Goal: Find specific page/section: Find specific page/section

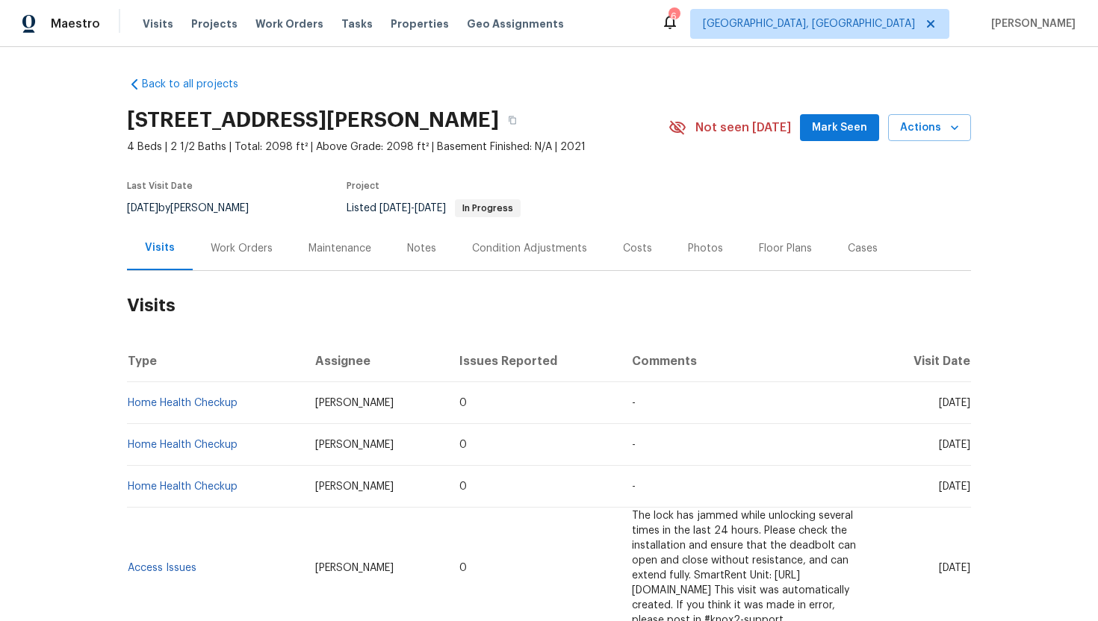
scroll to position [49, 0]
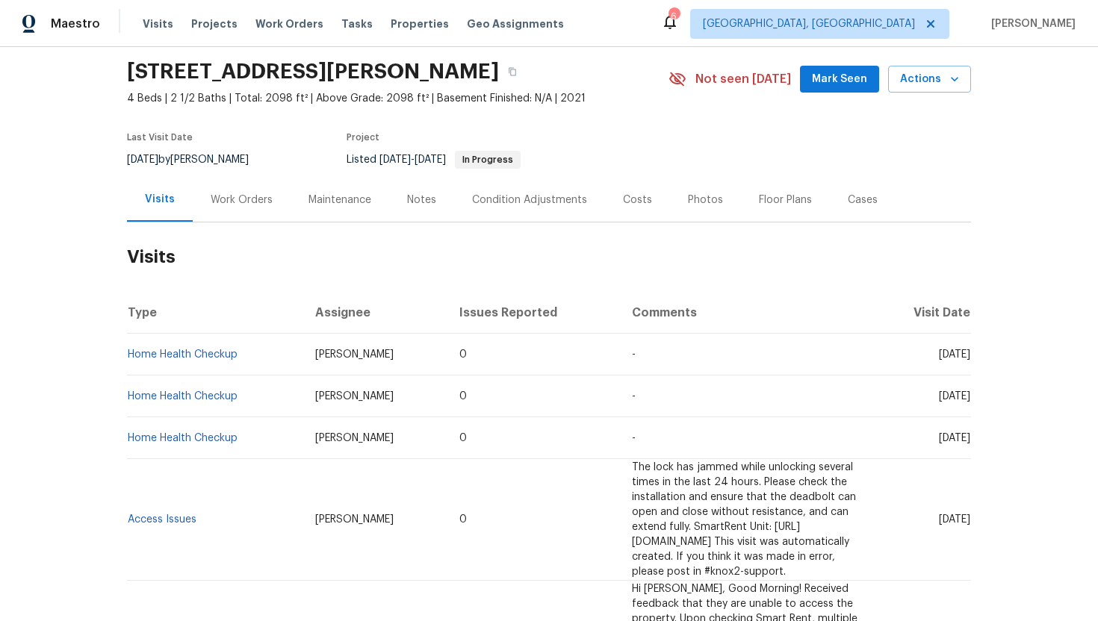
click at [237, 184] on div "Work Orders" at bounding box center [242, 200] width 98 height 44
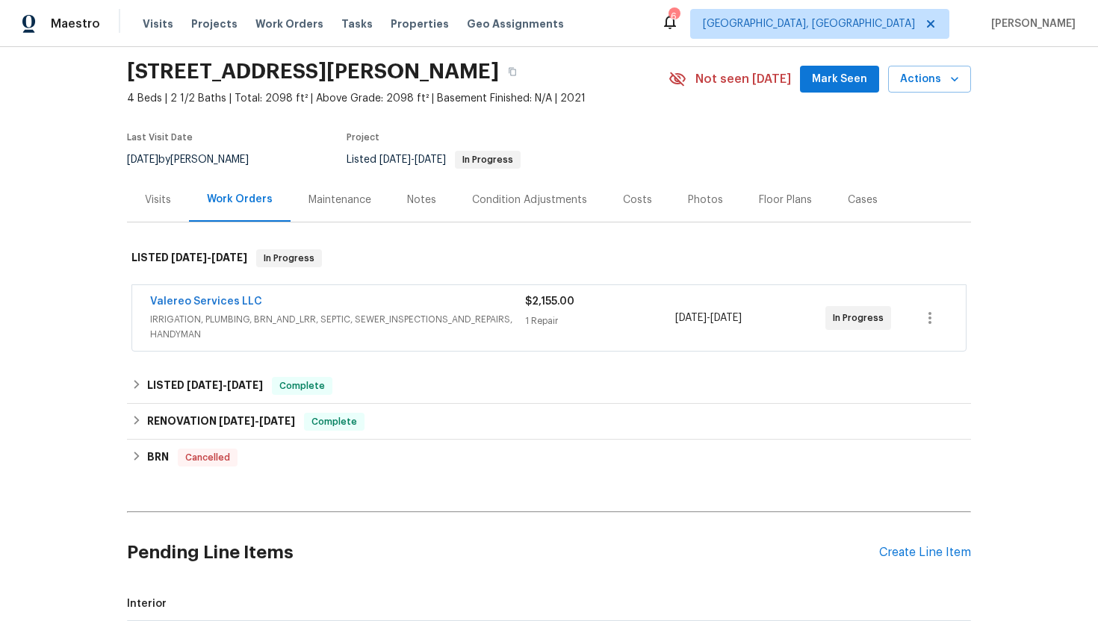
click at [347, 333] on span "IRRIGATION, PLUMBING, BRN_AND_LRR, SEPTIC, SEWER_INSPECTIONS_AND_REPAIRS, HANDY…" at bounding box center [337, 327] width 375 height 30
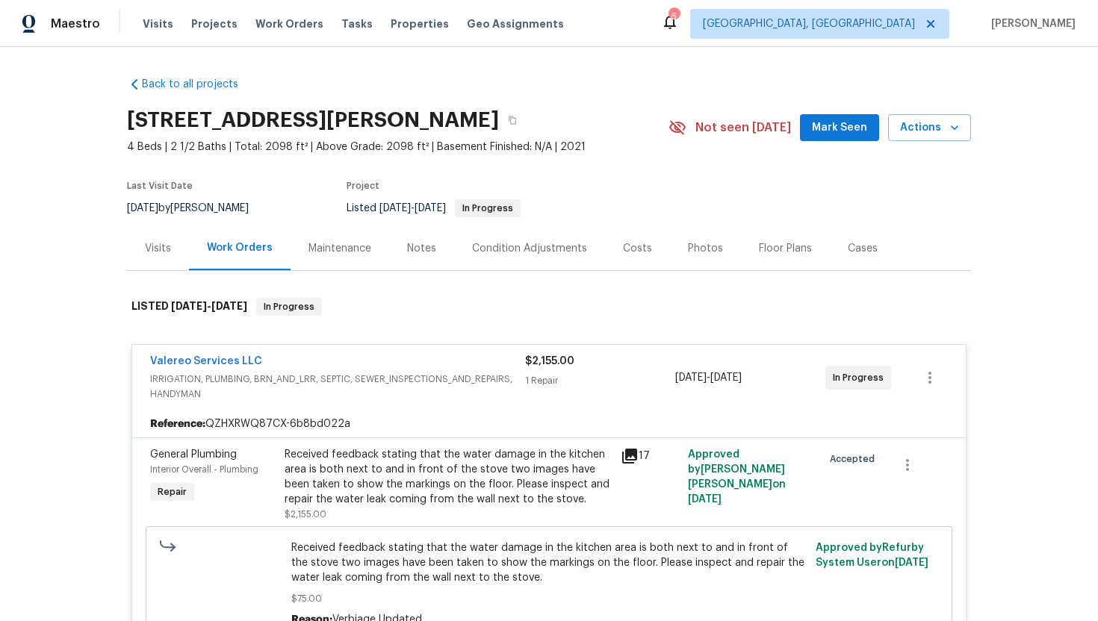
click at [629, 451] on icon at bounding box center [629, 456] width 15 height 15
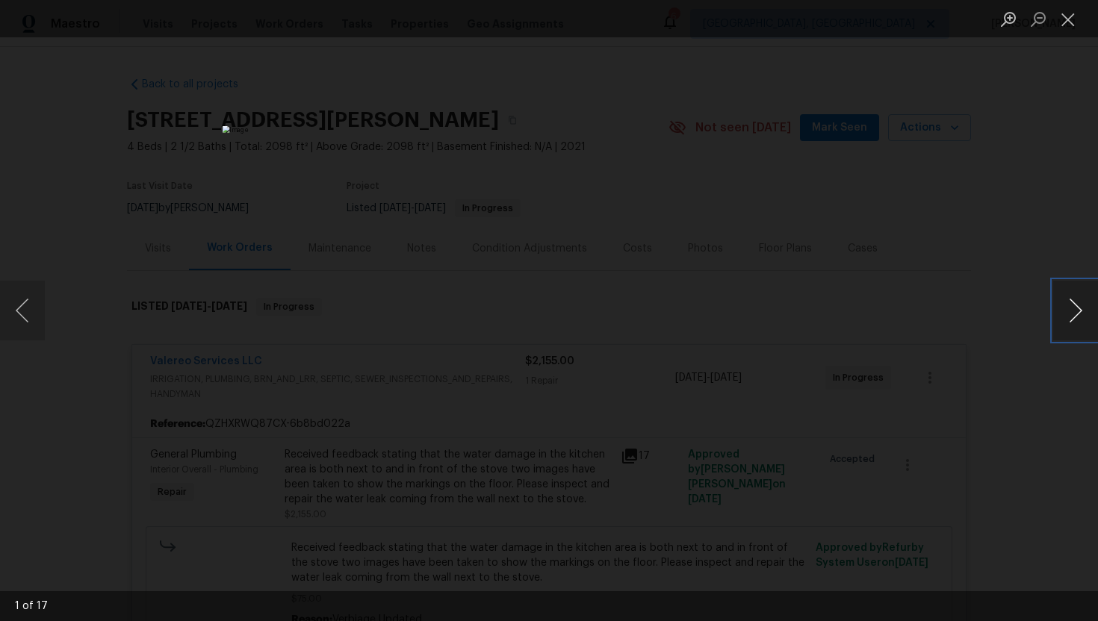
click at [1076, 316] on button "Next image" at bounding box center [1075, 311] width 45 height 60
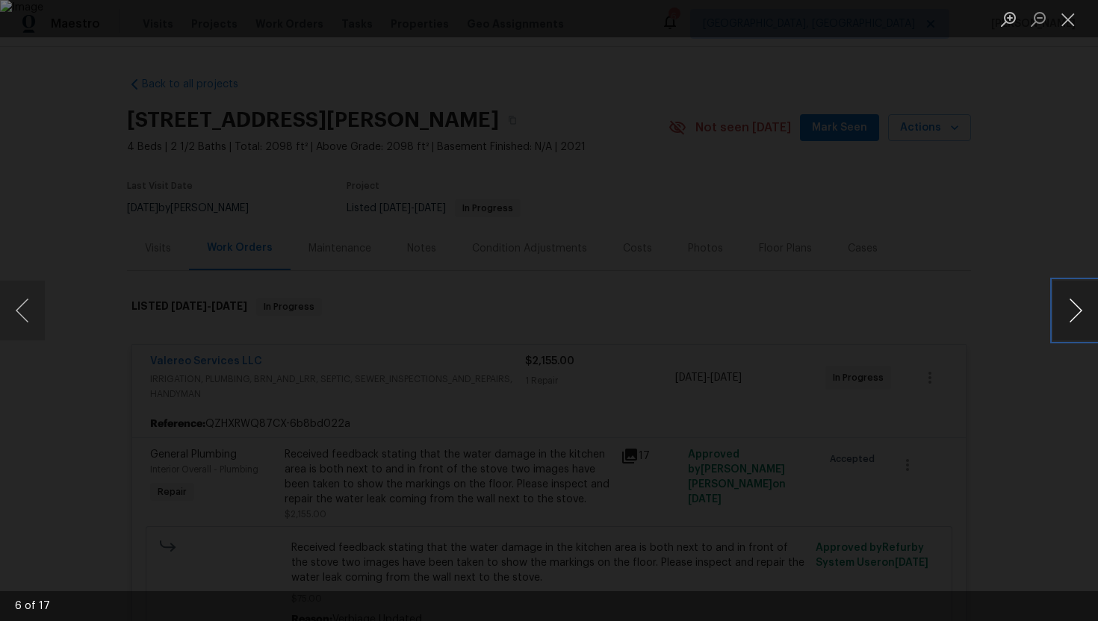
click at [1076, 316] on button "Next image" at bounding box center [1075, 311] width 45 height 60
click at [1025, 470] on div "Lightbox" at bounding box center [549, 310] width 1098 height 621
click at [1081, 26] on button "Close lightbox" at bounding box center [1068, 19] width 30 height 26
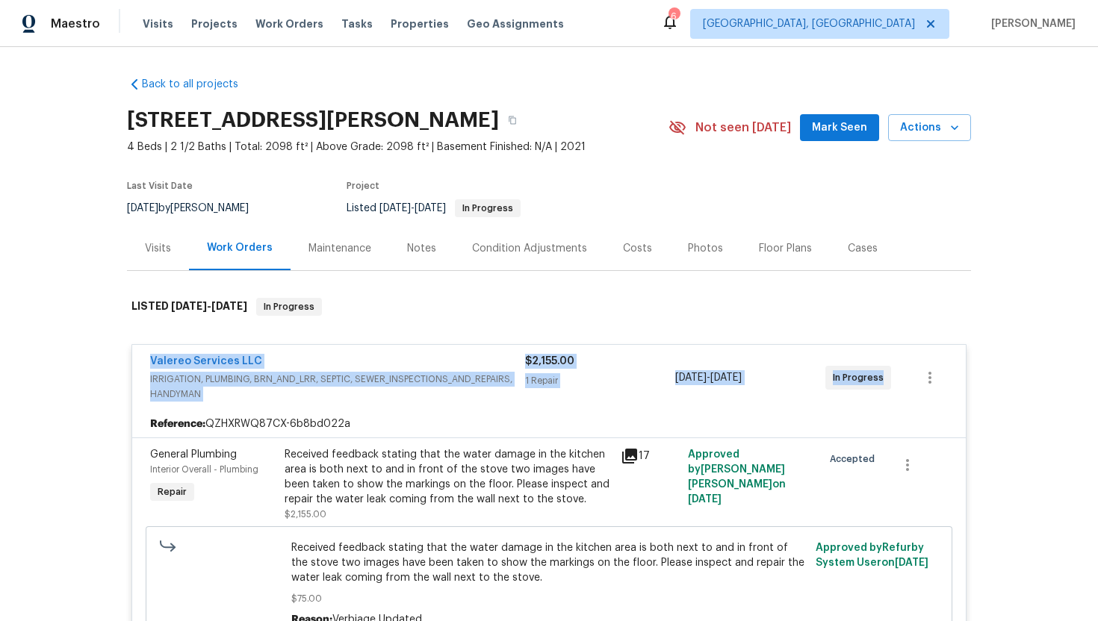
drag, startPoint x: 889, startPoint y: 397, endPoint x: 131, endPoint y: 351, distance: 760.1
copy div "Valereo Services LLC IRRIGATION, PLUMBING, BRN_AND_LRR, SEPTIC, SEWER_INSPECTIO…"
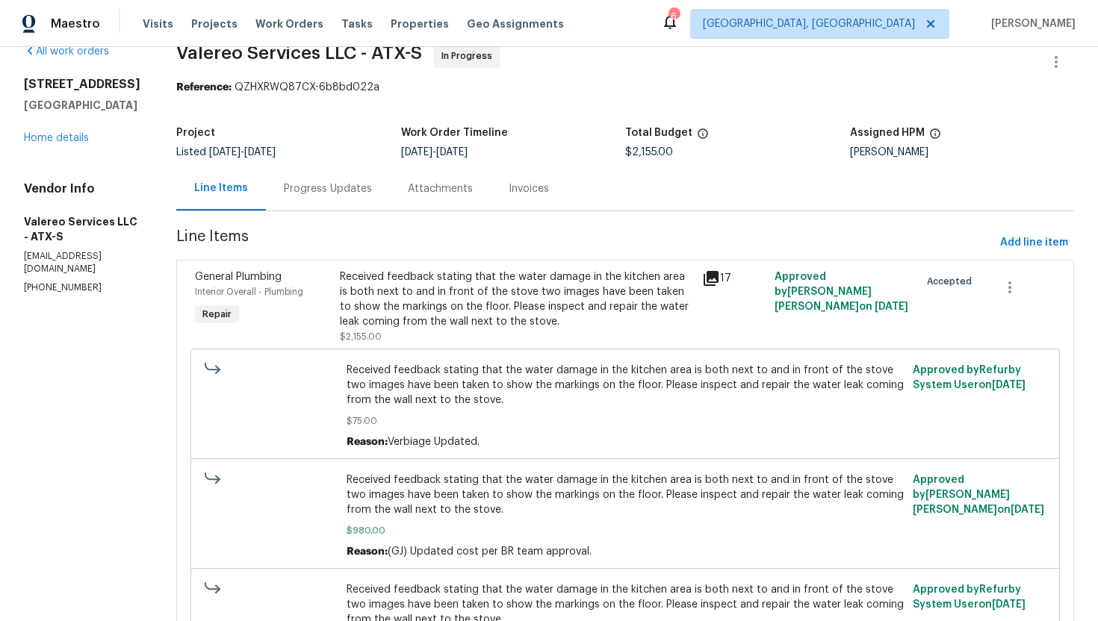
scroll to position [31, 0]
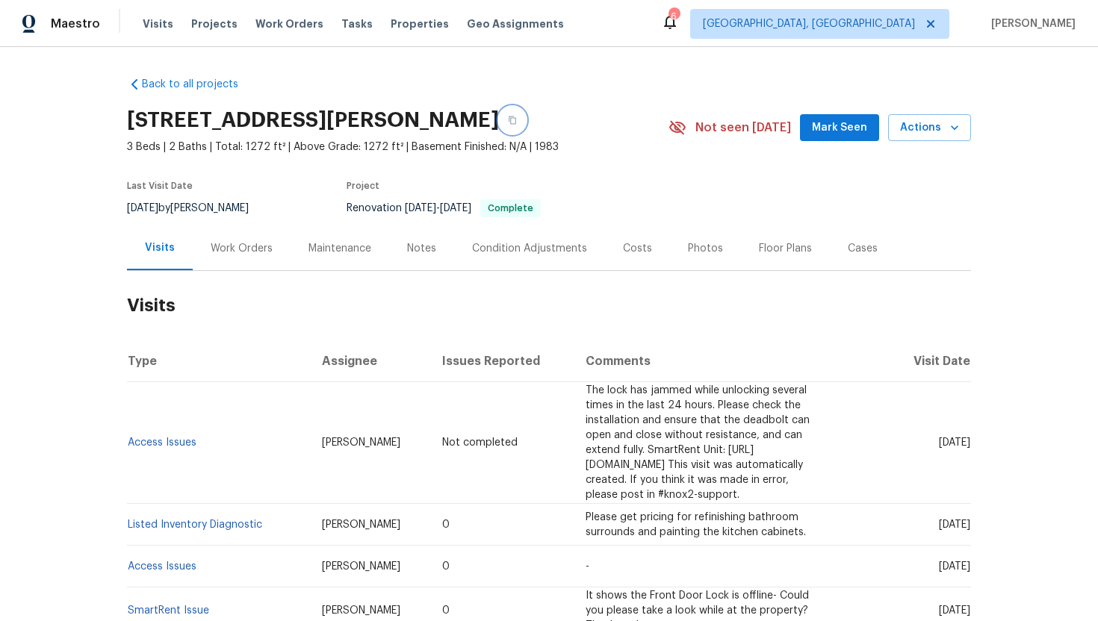
click at [516, 122] on icon "button" at bounding box center [512, 120] width 7 height 8
